Goal: Feedback & Contribution: Leave review/rating

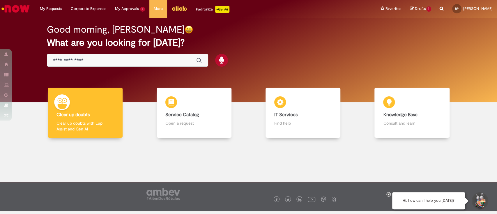
scroll to position [3, 0]
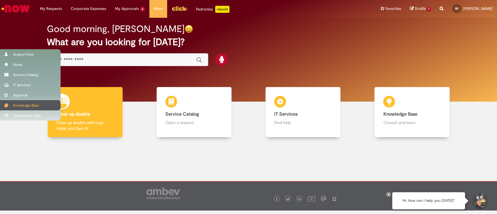
click at [25, 102] on div "Knowledge Base" at bounding box center [30, 105] width 61 height 10
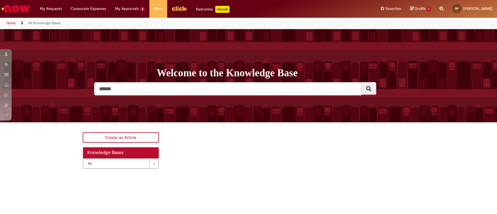
click at [160, 86] on input "Search" at bounding box center [227, 88] width 267 height 13
paste input "*********"
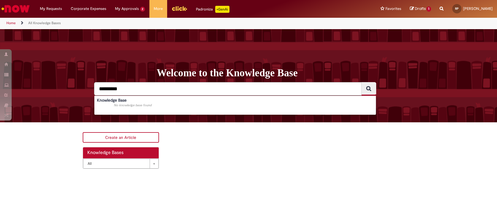
type input "*********"
click at [361, 82] on button "Search" at bounding box center [368, 88] width 15 height 13
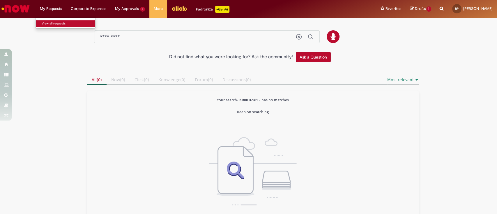
click at [57, 23] on link "View all requests" at bounding box center [68, 23] width 64 height 6
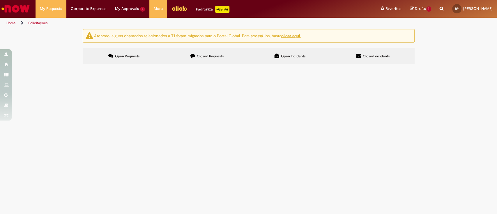
click at [215, 54] on span "Closed Requests" at bounding box center [210, 56] width 27 height 5
click at [0, 0] on span "Tenho acesso para conseguir criar, porém não consigo visualizar os documentos. …" at bounding box center [0, 0] width 0 height 0
click at [0, 0] on td "R13454079" at bounding box center [0, 0] width 0 height 0
click at [0, 0] on span "R13454079" at bounding box center [0, 0] width 0 height 0
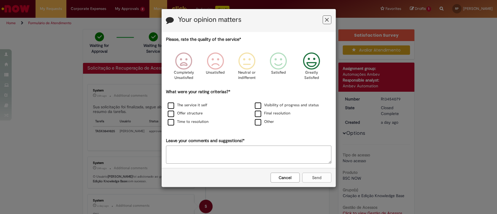
click at [308, 59] on icon "Feedback" at bounding box center [311, 60] width 22 height 17
click at [183, 106] on label "The service it self" at bounding box center [188, 105] width 40 height 6
click at [248, 145] on div "Please, rate the quality of the service* Completely Unsatisfied Unsatisfied Neu…" at bounding box center [248, 99] width 165 height 127
click at [254, 151] on textarea "Leave your comments and suggestions!*" at bounding box center [248, 155] width 165 height 18
type textarea "*"
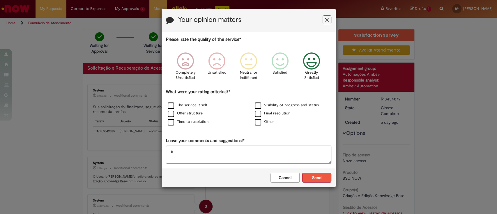
click at [307, 179] on button "Send" at bounding box center [316, 178] width 29 height 10
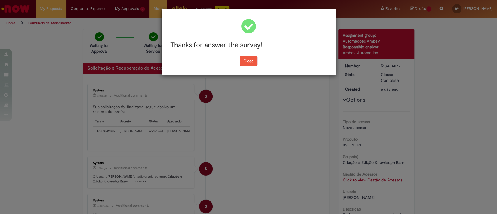
click at [247, 61] on button "Close" at bounding box center [249, 61] width 18 height 10
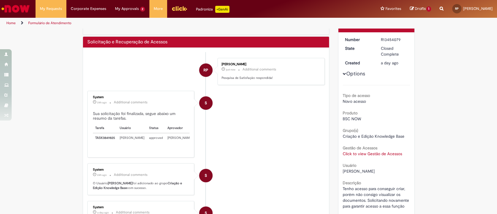
scroll to position [39, 0]
